Goal: Transaction & Acquisition: Purchase product/service

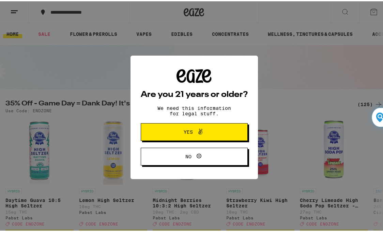
drag, startPoint x: 190, startPoint y: 132, endPoint x: 194, endPoint y: 138, distance: 7.8
click at [193, 132] on span at bounding box center [199, 130] width 12 height 9
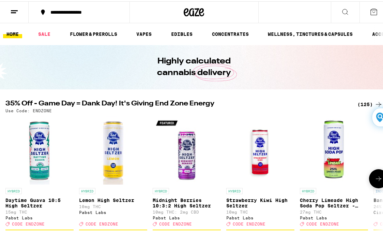
click at [34, 149] on img "Open page for Daytime Guava 10:5 High Seltzer from Pabst Labs" at bounding box center [39, 149] width 68 height 68
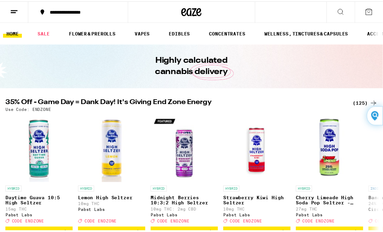
scroll to position [2, 0]
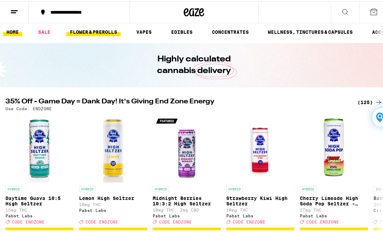
click at [102, 30] on link "FLOWER & PREROLLS" at bounding box center [93, 31] width 54 height 8
click at [109, 29] on link "FLOWER & PREROLLS" at bounding box center [93, 31] width 54 height 8
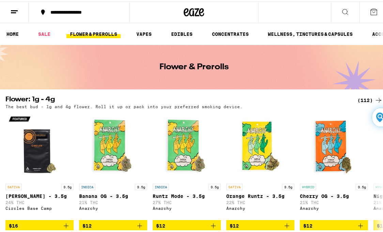
scroll to position [587, 0]
